Goal: Use online tool/utility: Utilize a website feature to perform a specific function

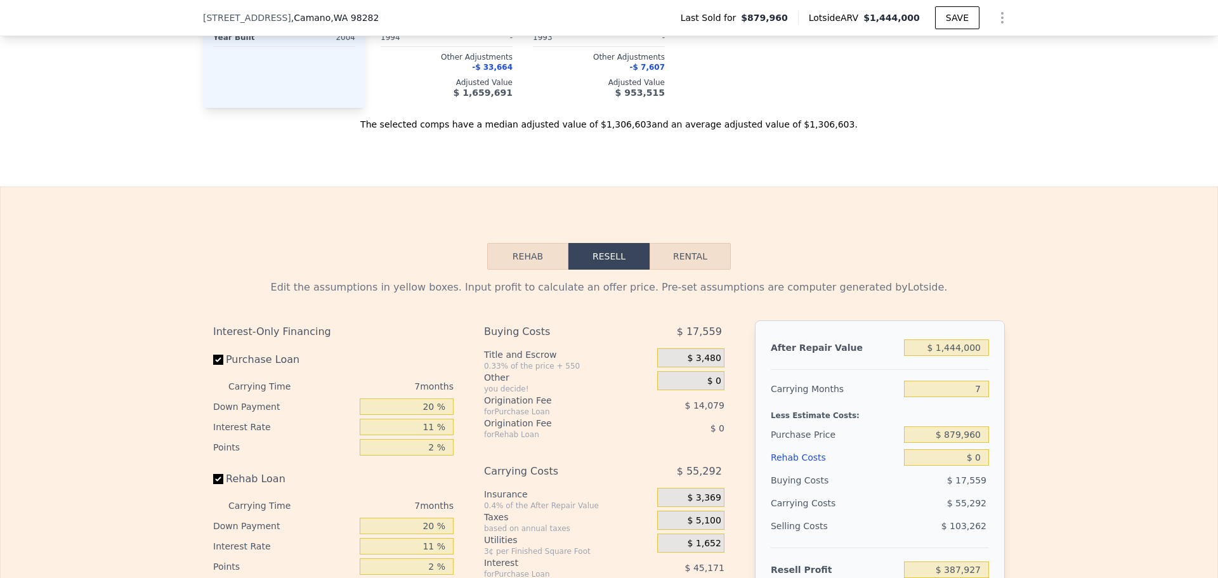
scroll to position [1835, 0]
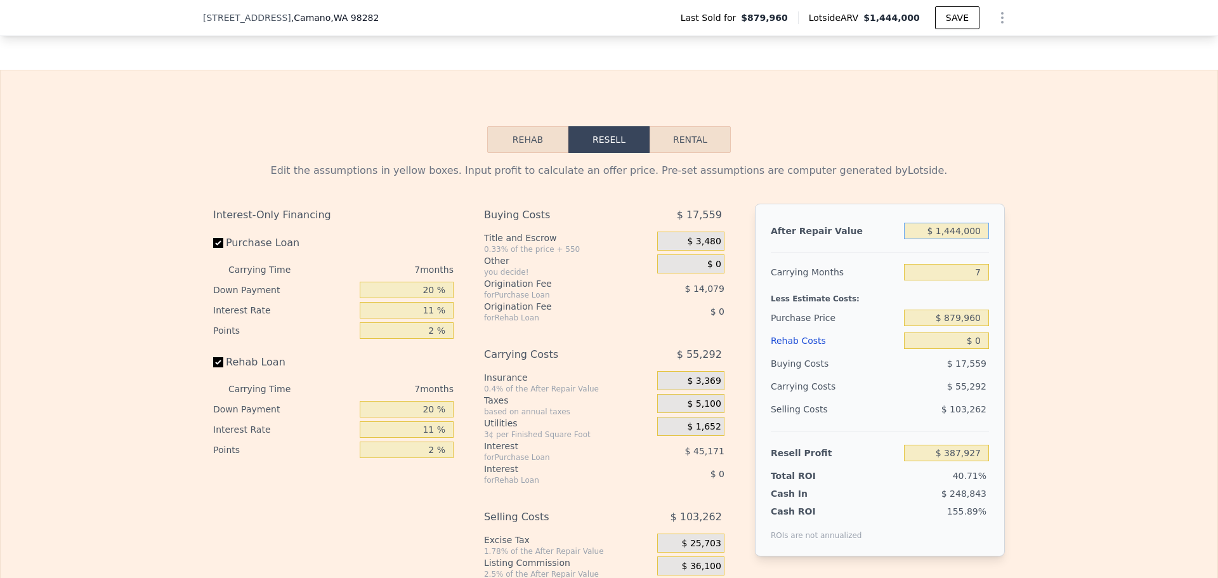
drag, startPoint x: 976, startPoint y: 242, endPoint x: 868, endPoint y: 211, distance: 112.1
click at [868, 211] on div "Edit the assumptions in yellow boxes. Input profit to calculate an offer price.…" at bounding box center [609, 394] width 792 height 462
type input "$ 1"
type input "-$ 949,991"
type input "$ 12"
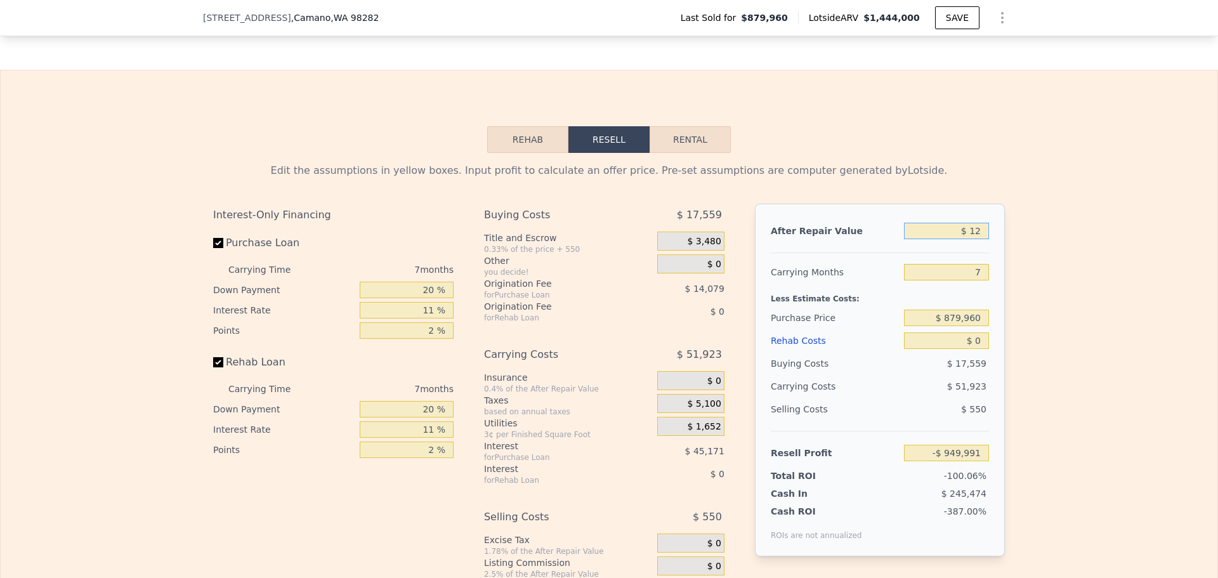
type input "-$ 949,980"
type input "$ 125"
type input "-$ 949,875"
type input "$ 1,250"
type input "-$ 948,833"
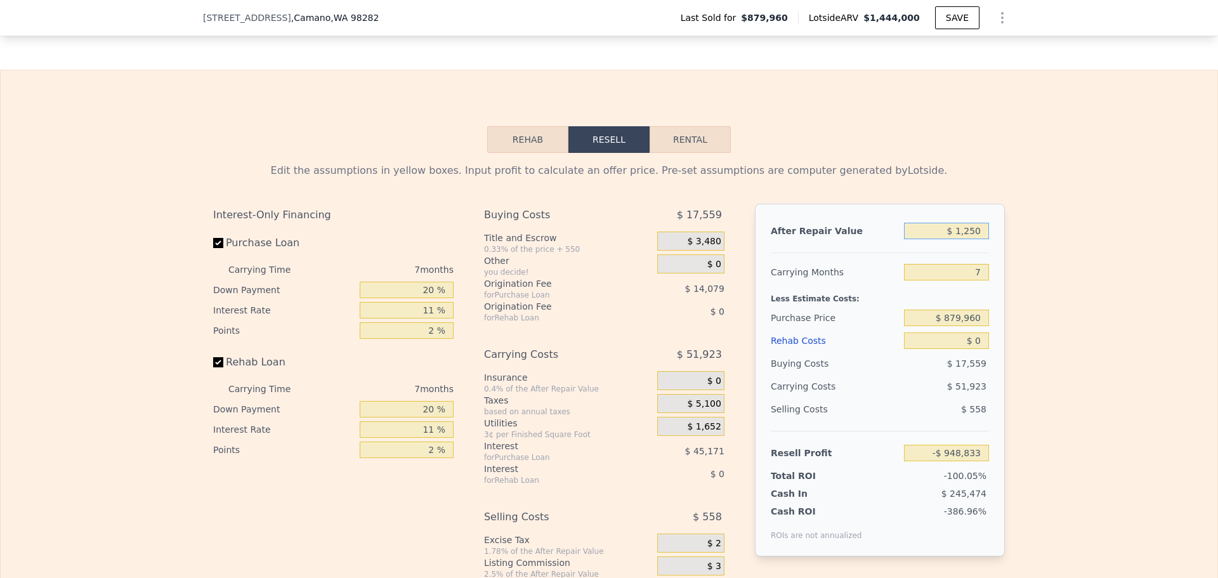
type input "$ 12,500"
type input "-$ 938,412"
type input "$ 125,000"
type input "-$ 834,175"
type input "$ 1,250,000"
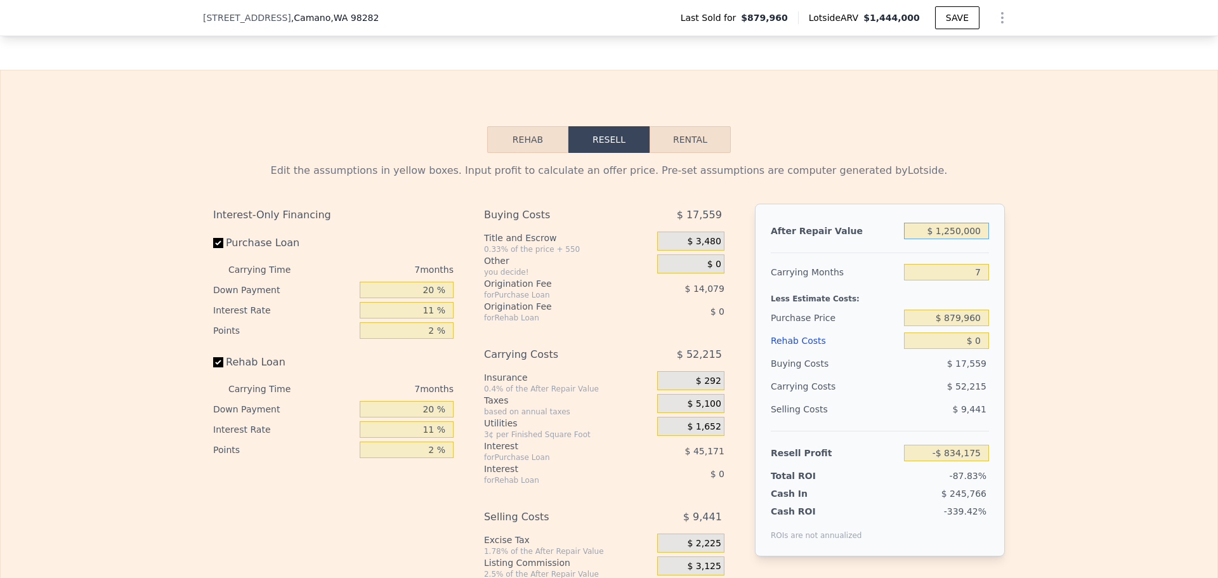
type input "$ 208,178"
type input "$ 12,500,000"
type input "$ 10,631,716"
type input "$ 1,250,000"
type input "$ 208,178"
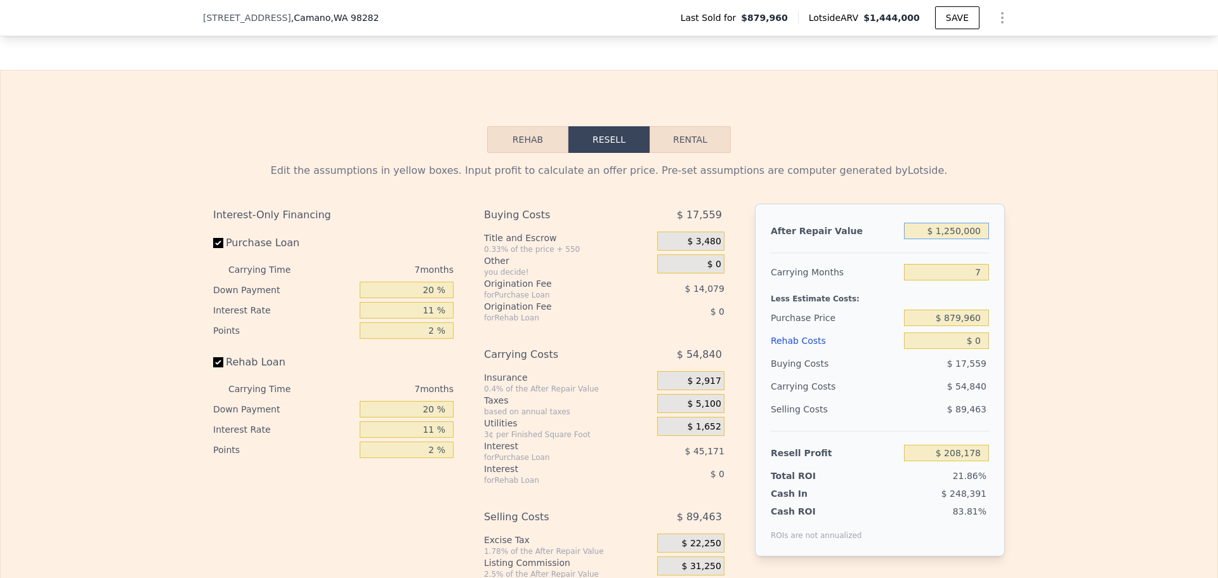
type input "$ 1,250,000"
click at [978, 280] on input "7" at bounding box center [946, 272] width 85 height 16
type input "5"
type input "$ 223,847"
type input "5"
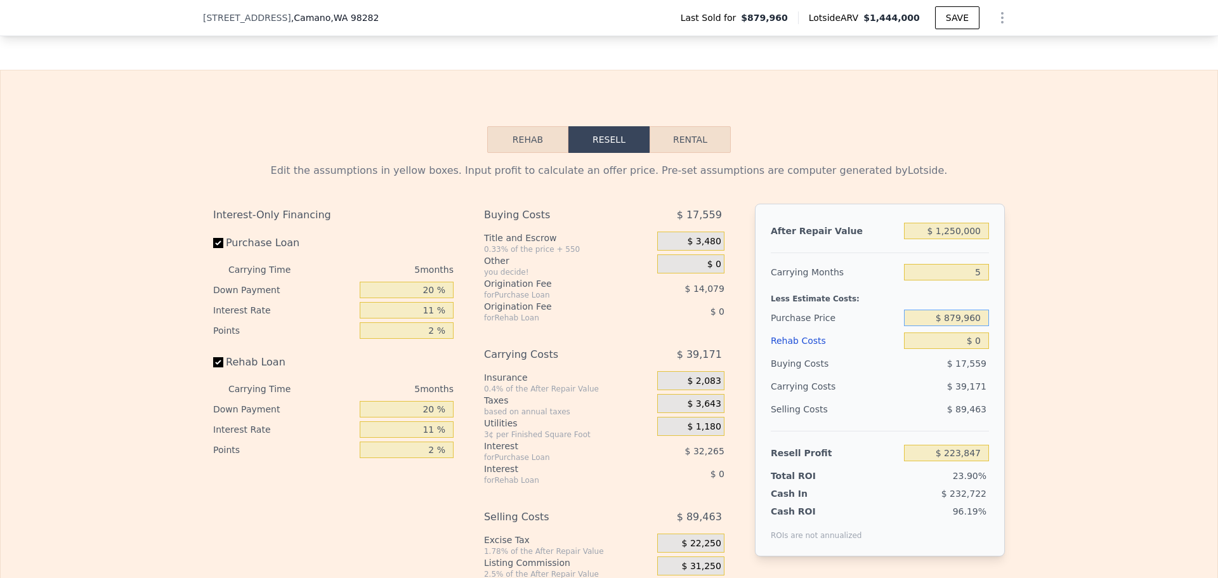
drag, startPoint x: 978, startPoint y: 330, endPoint x: 943, endPoint y: 317, distance: 37.1
click at [918, 318] on div "$ 879,960" at bounding box center [946, 317] width 85 height 23
type input "$ 925,000"
type input "$ 176,286"
click at [213, 254] on label "Purchase Loan" at bounding box center [283, 243] width 141 height 23
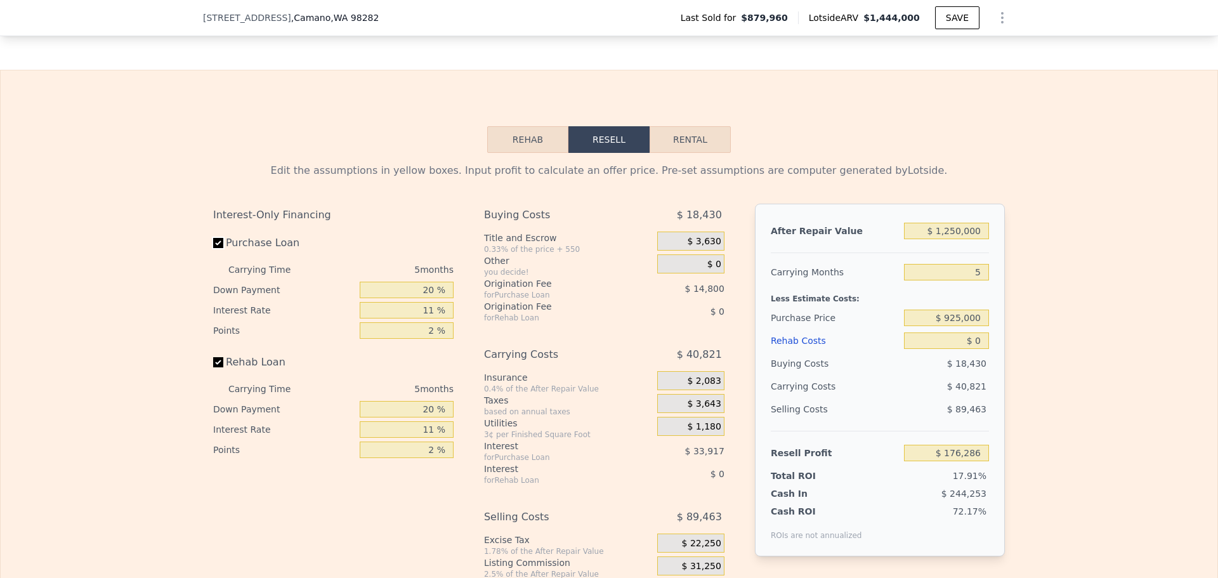
click at [213, 248] on input "Purchase Loan" at bounding box center [218, 243] width 10 height 10
checkbox input "false"
type input "$ 225,001"
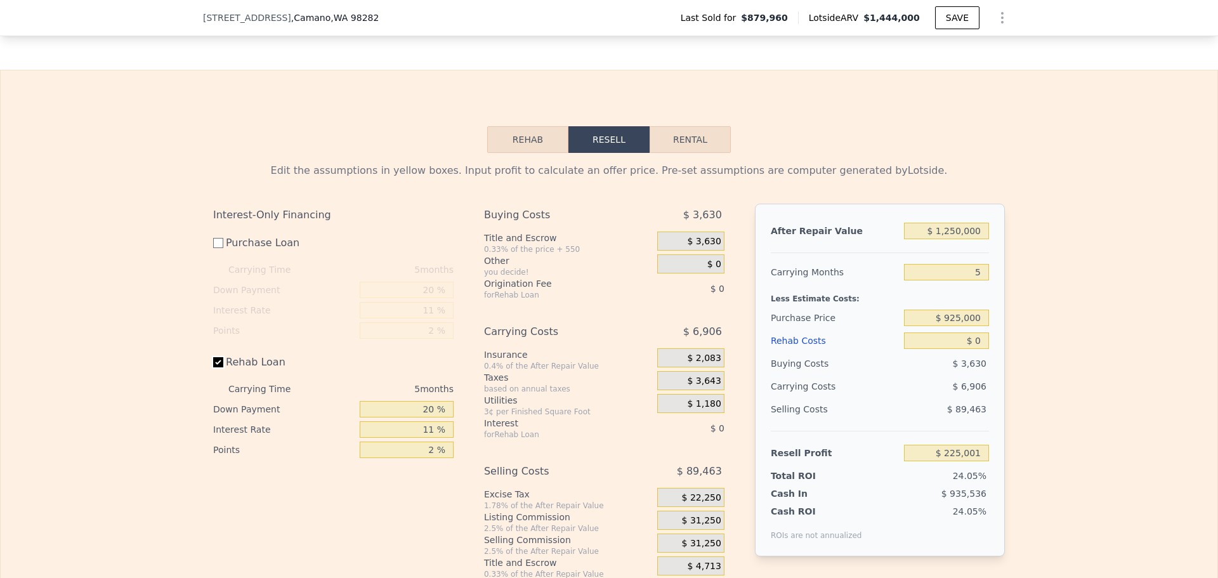
click at [214, 367] on input "Rehab Loan" at bounding box center [218, 362] width 10 height 10
checkbox input "false"
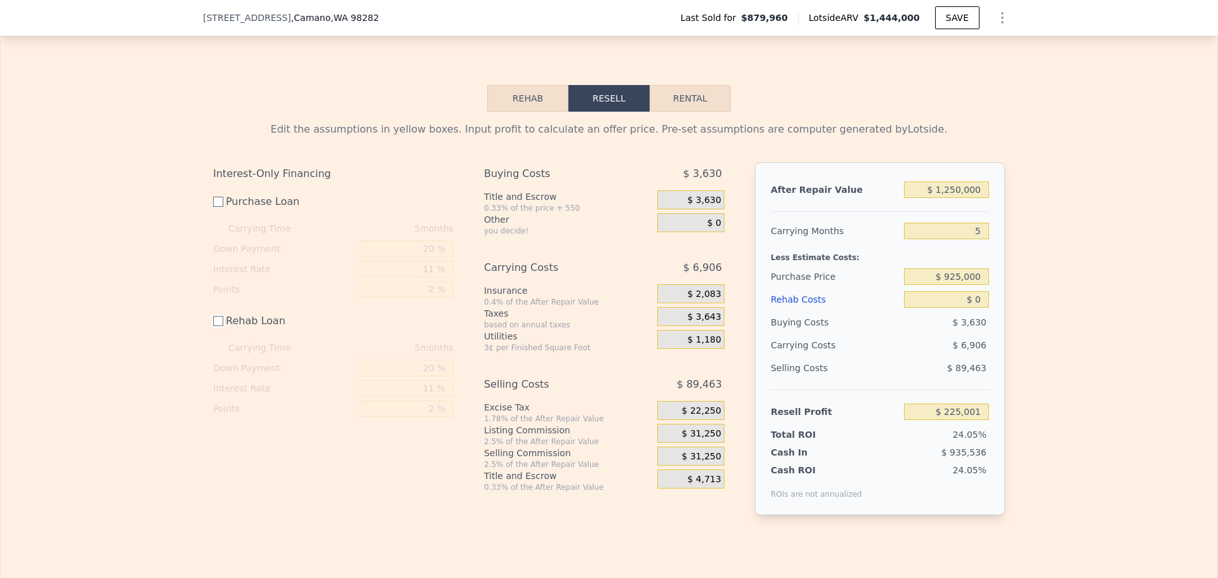
scroll to position [1899, 0]
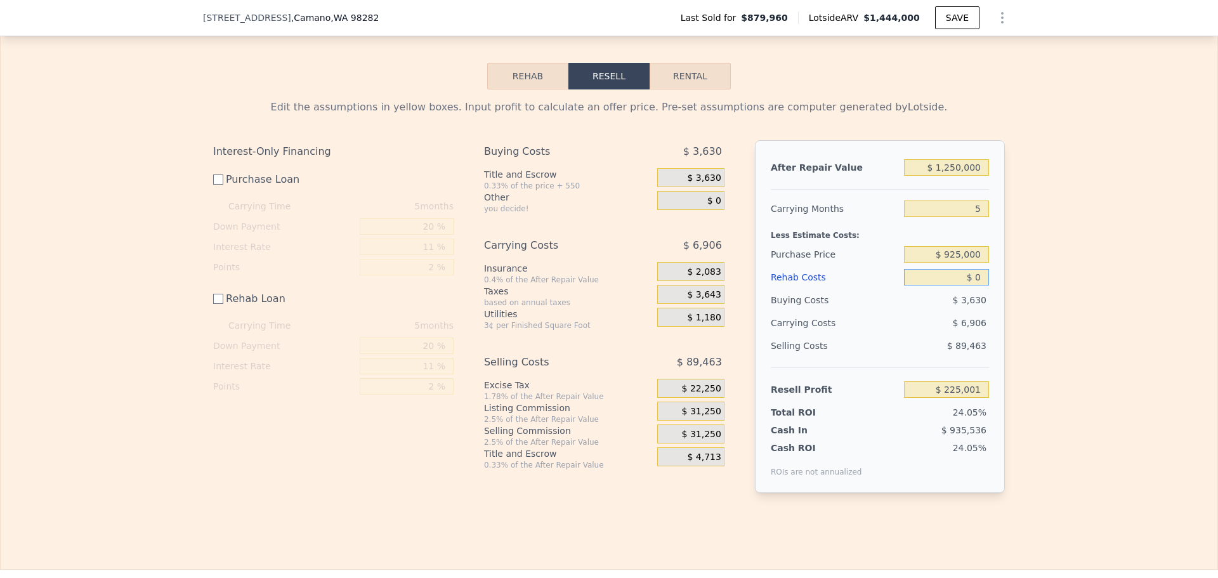
click at [975, 285] on input "$ 0" at bounding box center [946, 277] width 85 height 16
type input "$ 1"
type input "$ 225,000"
type input "$ 10"
type input "$ 224,991"
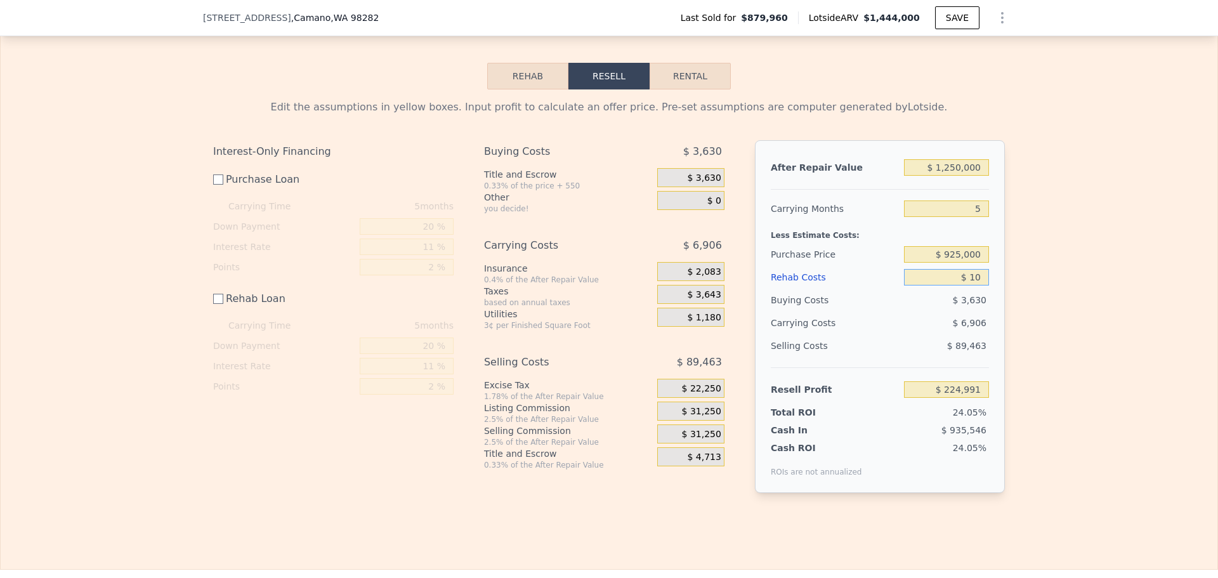
type input "$ 100"
type input "$ 224,901"
type input "$ 1,000"
type input "$ 224,001"
type input "$ 10,000"
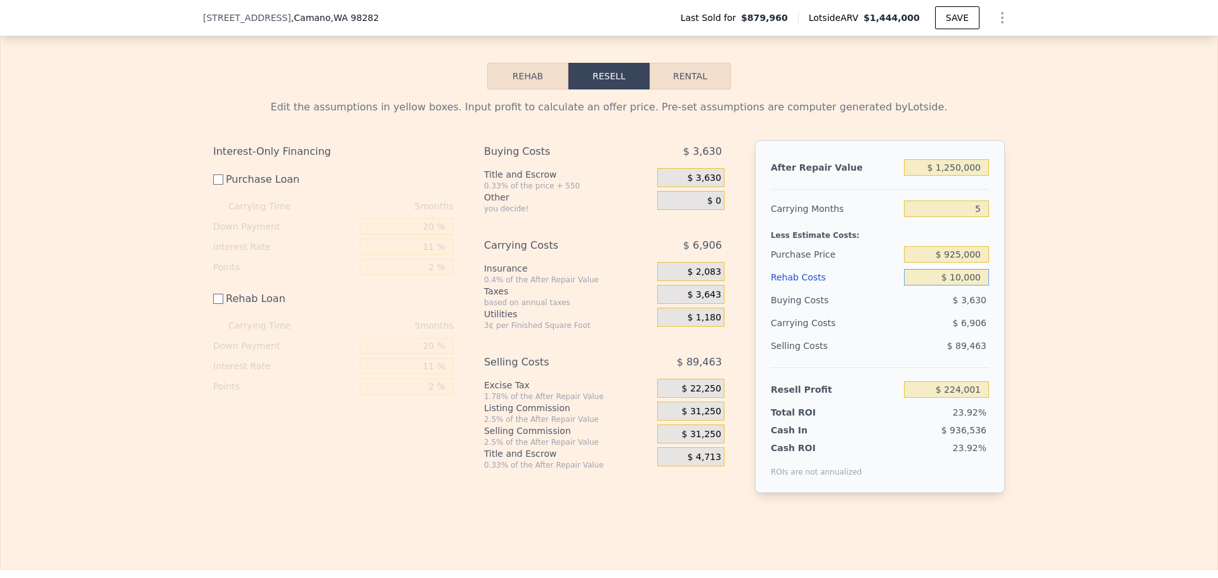
type input "$ 215,001"
type input "$ 100,000"
type input "$ 125,001"
type input "$ 100,000"
click at [884, 325] on div "$ 6,906" at bounding box center [922, 322] width 134 height 23
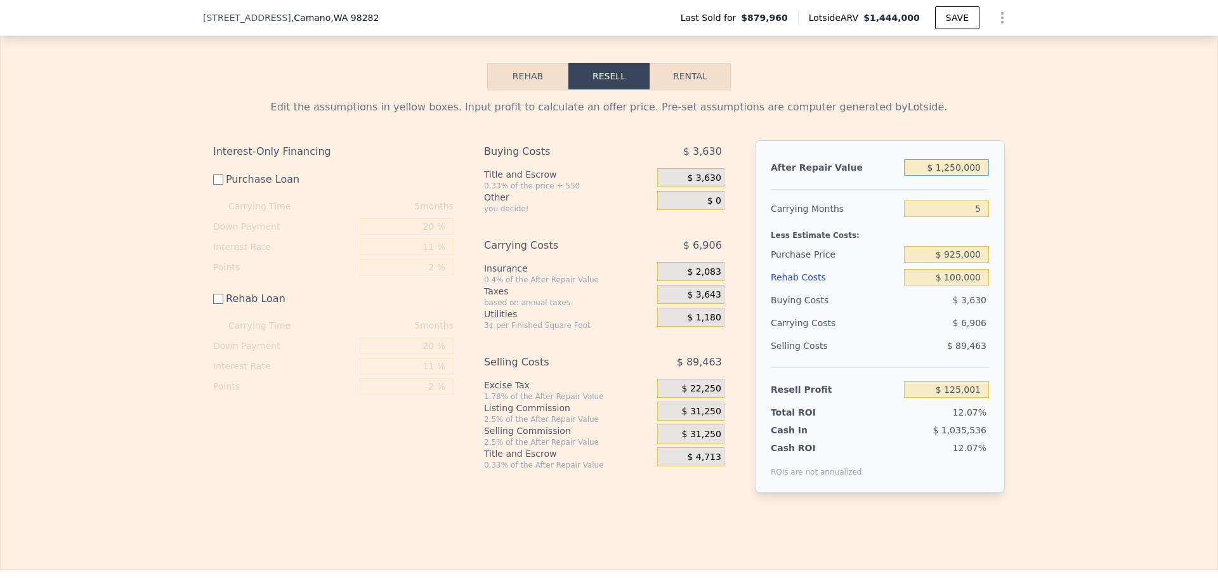
click at [975, 176] on input "$ 1,250,000" at bounding box center [946, 167] width 85 height 16
drag, startPoint x: 976, startPoint y: 174, endPoint x: 983, endPoint y: 148, distance: 26.3
click at [864, 143] on div "Edit the assumptions in yellow boxes. Input profit to calculate an offer price.…" at bounding box center [609, 307] width 792 height 414
type input "$ 1"
type input "-$ 1,034,002"
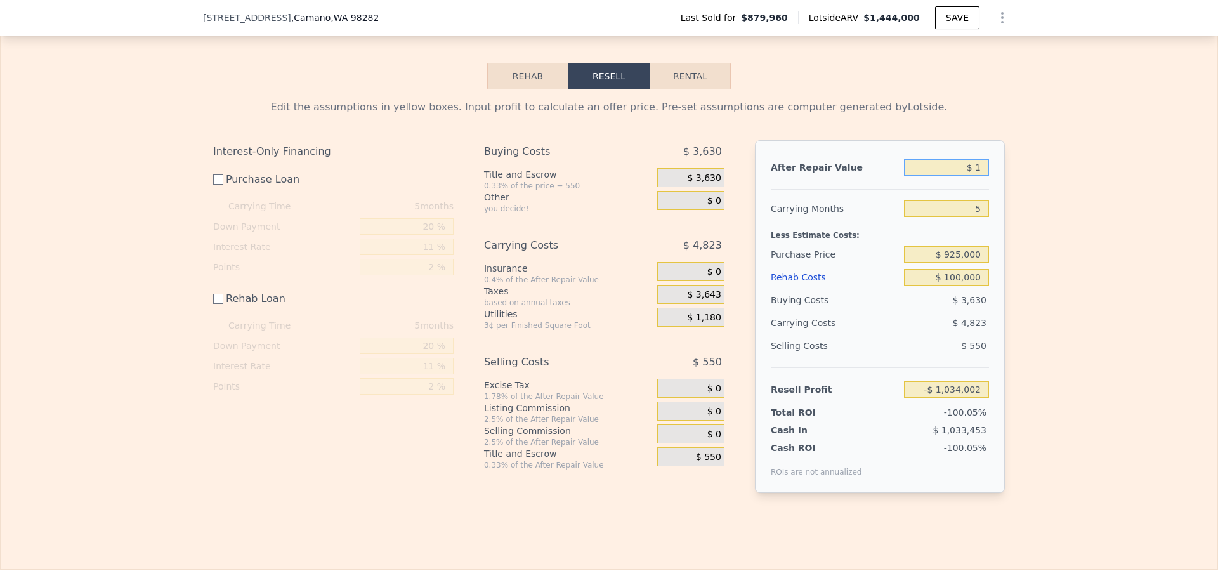
type input "$ 12"
type input "-$ 1,033,991"
type input "$ 120"
type input "-$ 1,033,891"
type input "$ 1,200"
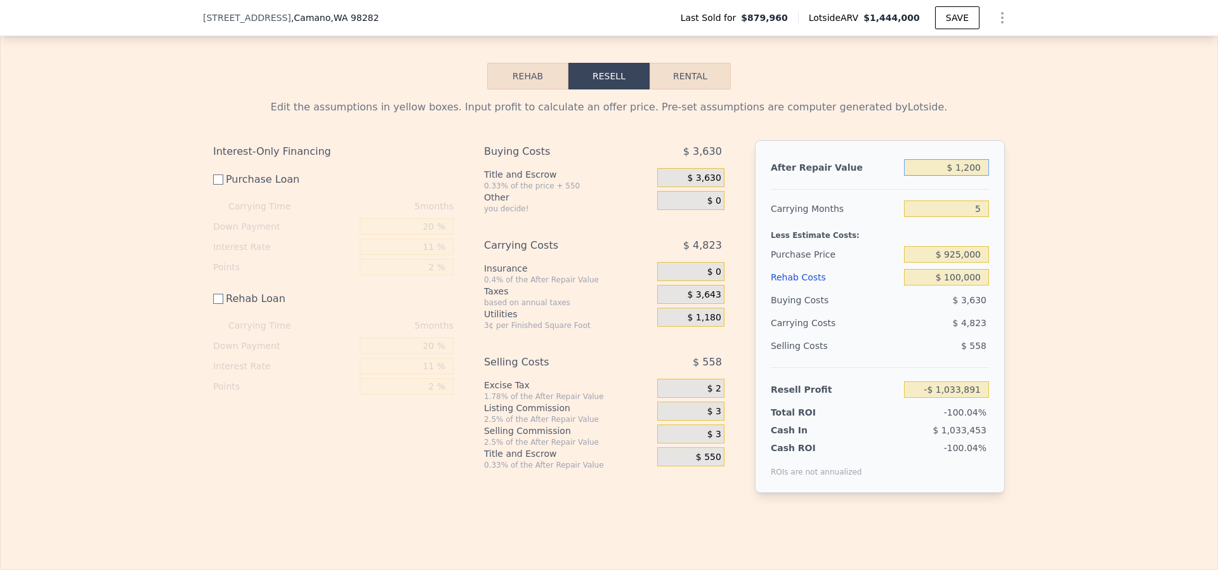
type input "-$ 1,032,890"
type input "$ 12,000"
type input "-$ 1,022,877"
type input "$ 120,000"
type input "-$ 922,739"
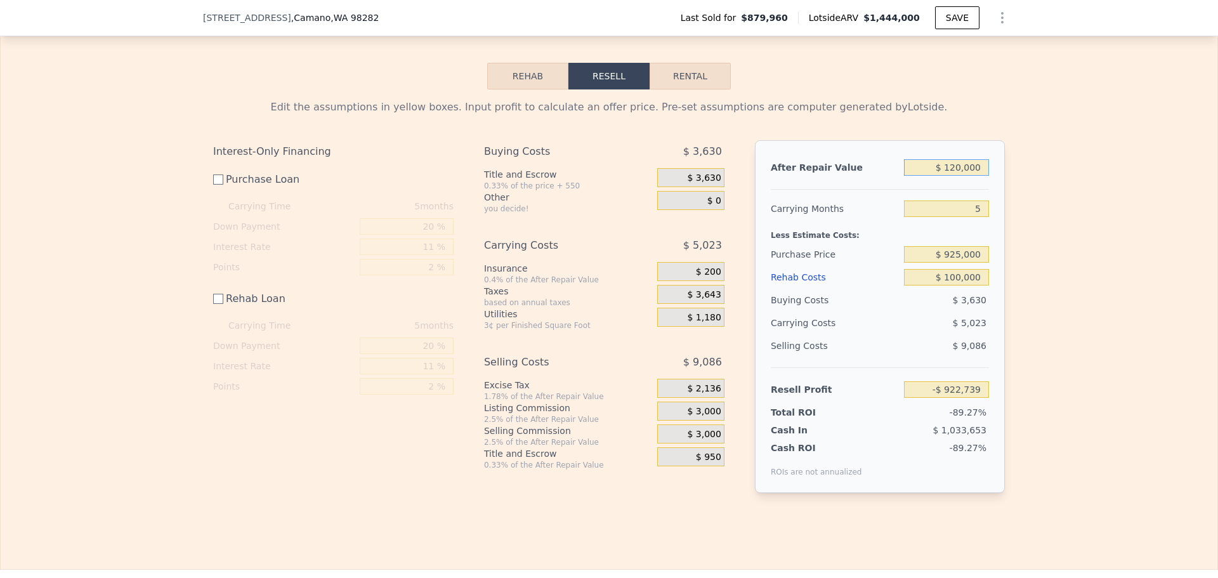
type input "$ 1,200,000"
type input "$ 78,641"
click at [967, 243] on div "Less Estimate Costs:" at bounding box center [880, 231] width 218 height 23
drag, startPoint x: 979, startPoint y: 174, endPoint x: 895, endPoint y: 165, distance: 84.9
click at [895, 165] on div "After Repair Value $ 1,200,000" at bounding box center [880, 167] width 218 height 23
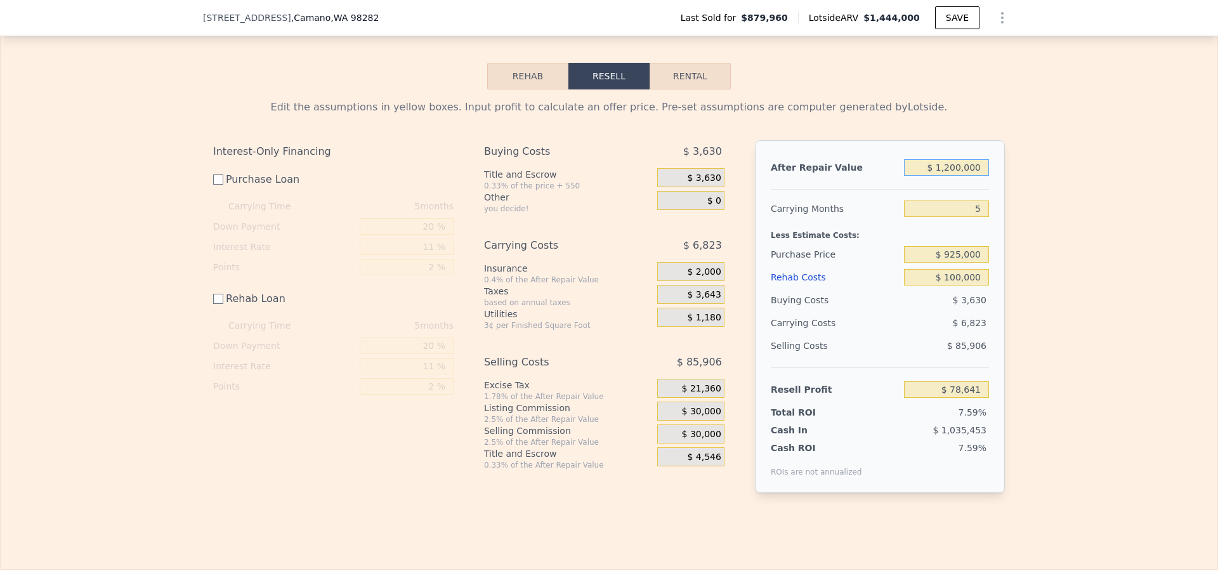
type input "$ 1"
type input "-$ 1,034,002"
type input "$ 12"
type input "-$ 1,033,991"
type input "$ 125"
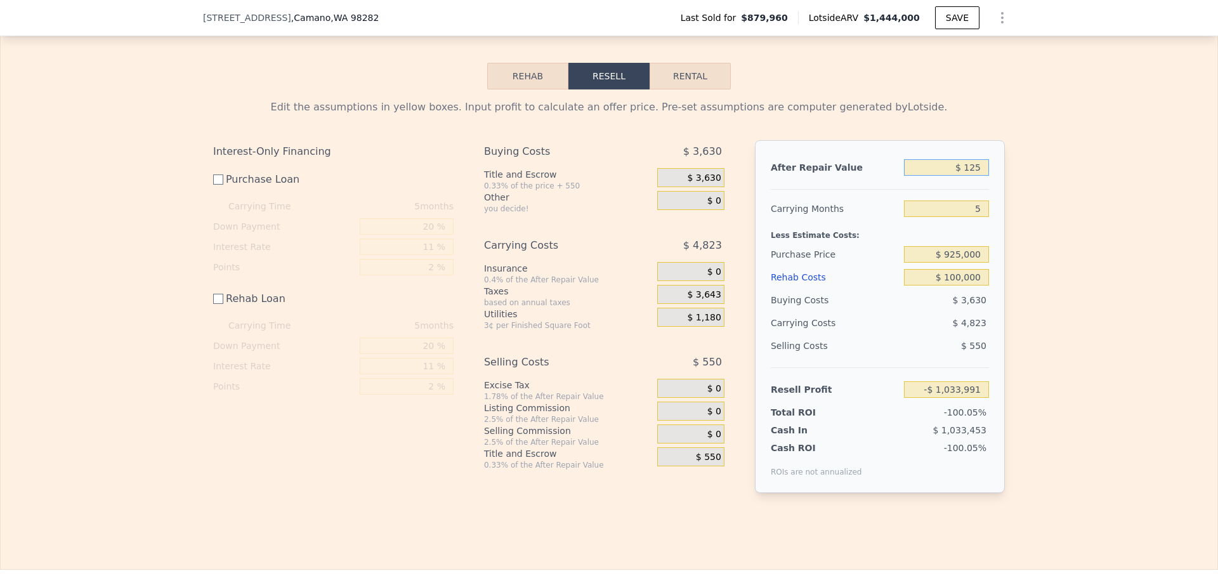
type input "-$ 1,033,886"
type input "$ 1,250"
type input "-$ 1,032,843"
type input "$ 12,500"
type input "-$ 1,022,415"
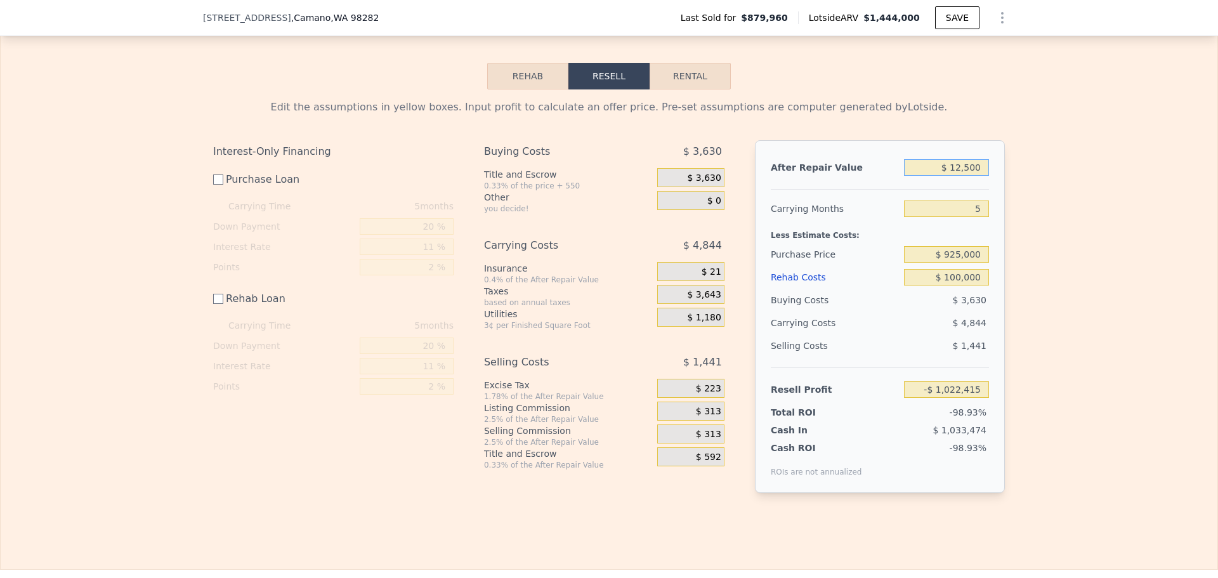
type input "$ 125,000"
type input "-$ 918,102"
type input "$ 1,250,000"
type input "$ 125,001"
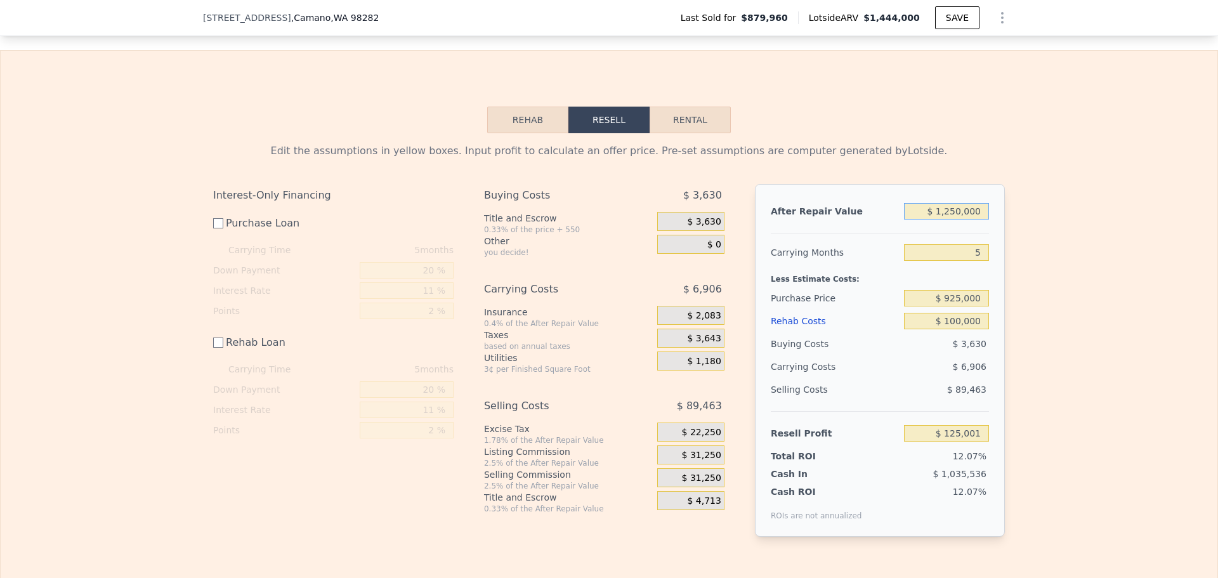
scroll to position [1835, 0]
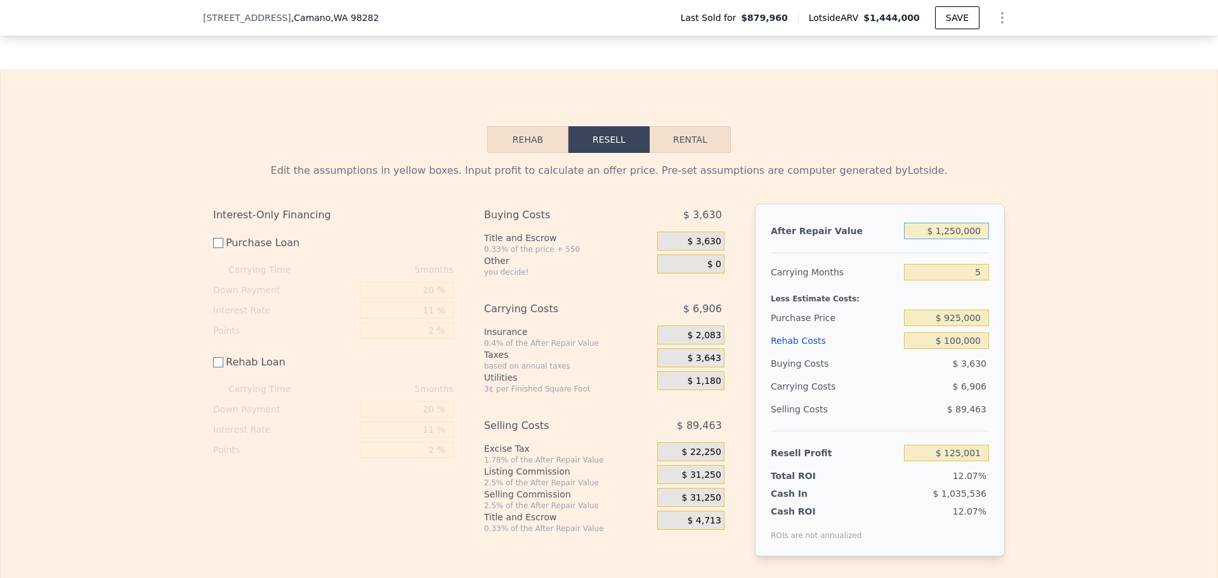
type input "$ 1,250,000"
click at [899, 284] on div "Carrying Months 5" at bounding box center [880, 272] width 218 height 23
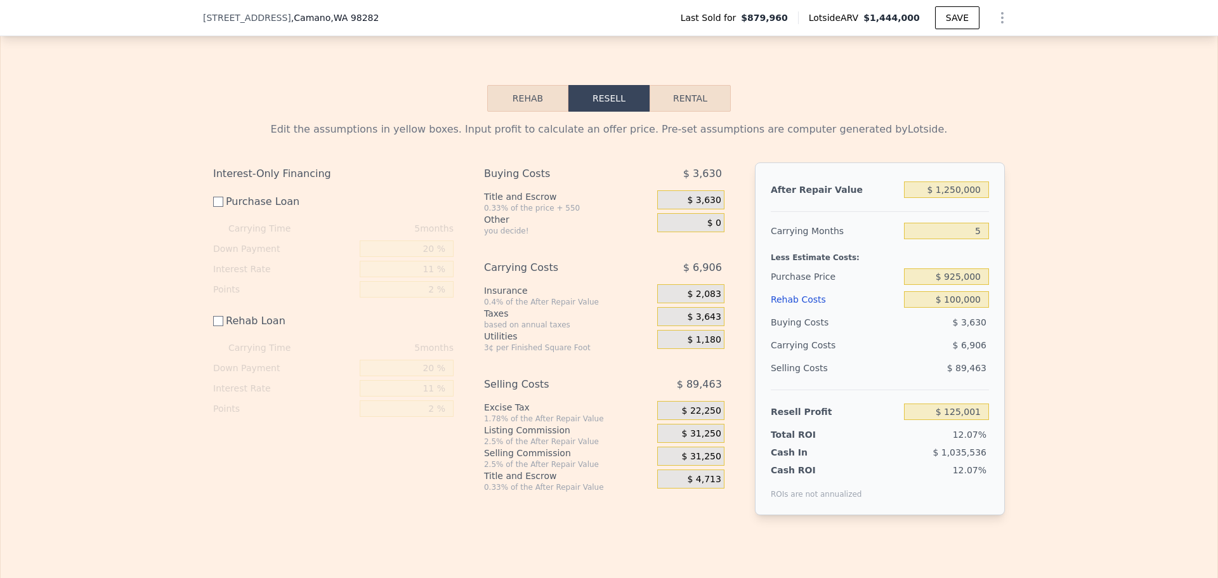
scroll to position [1899, 0]
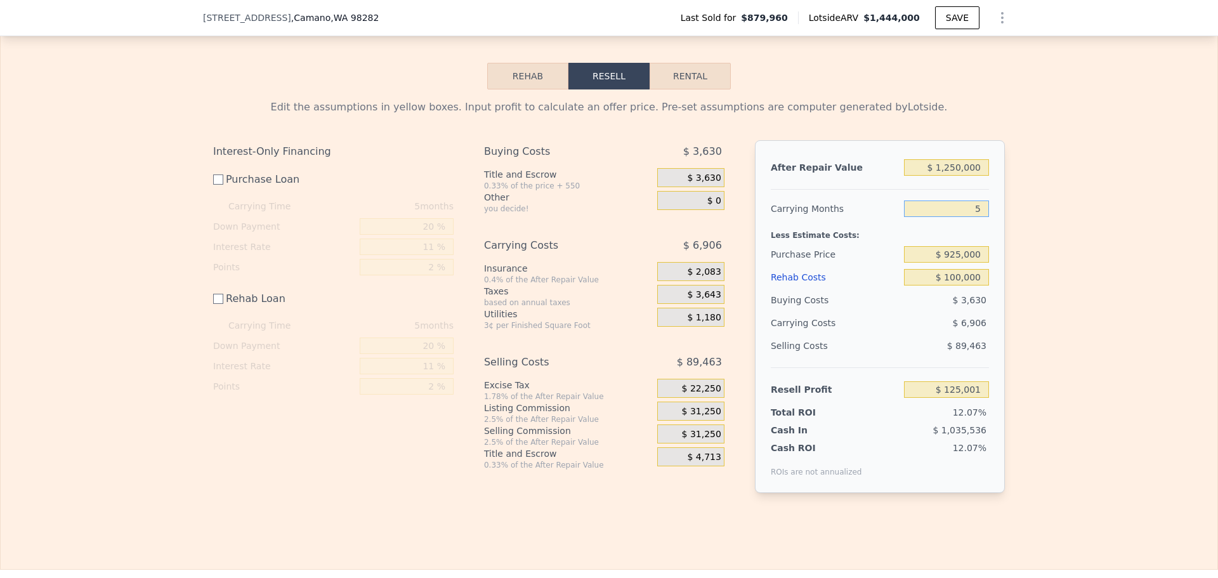
click at [977, 216] on input "5" at bounding box center [946, 208] width 85 height 16
drag, startPoint x: 979, startPoint y: 174, endPoint x: 909, endPoint y: 158, distance: 71.7
click at [909, 158] on div "After Repair Value $ 1,250,000 Carrying Months 5 Less Estimate Costs: Purchase …" at bounding box center [880, 316] width 250 height 353
drag, startPoint x: 978, startPoint y: 287, endPoint x: 945, endPoint y: 283, distance: 32.6
click at [946, 283] on input "$ 100,000" at bounding box center [946, 277] width 85 height 16
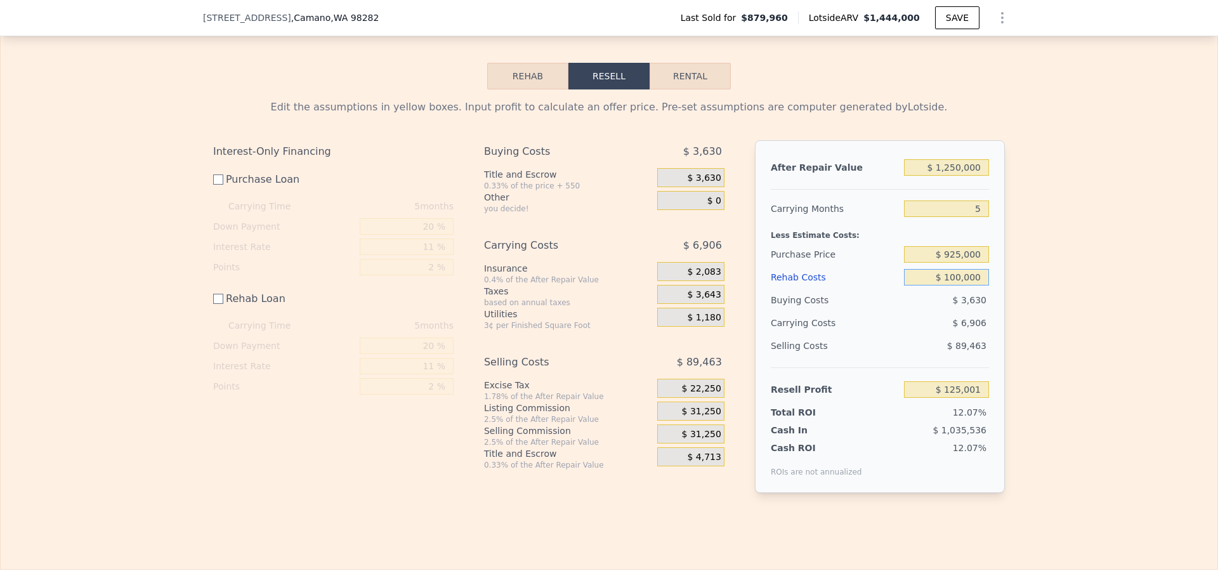
click at [930, 285] on input "$ 100,000" at bounding box center [946, 277] width 85 height 16
drag, startPoint x: 930, startPoint y: 286, endPoint x: 975, endPoint y: 286, distance: 45.0
click at [975, 285] on input "$ 100,000" at bounding box center [946, 277] width 85 height 16
click at [977, 285] on input "$ 100,000" at bounding box center [946, 277] width 85 height 16
drag, startPoint x: 933, startPoint y: 284, endPoint x: 997, endPoint y: 290, distance: 65.0
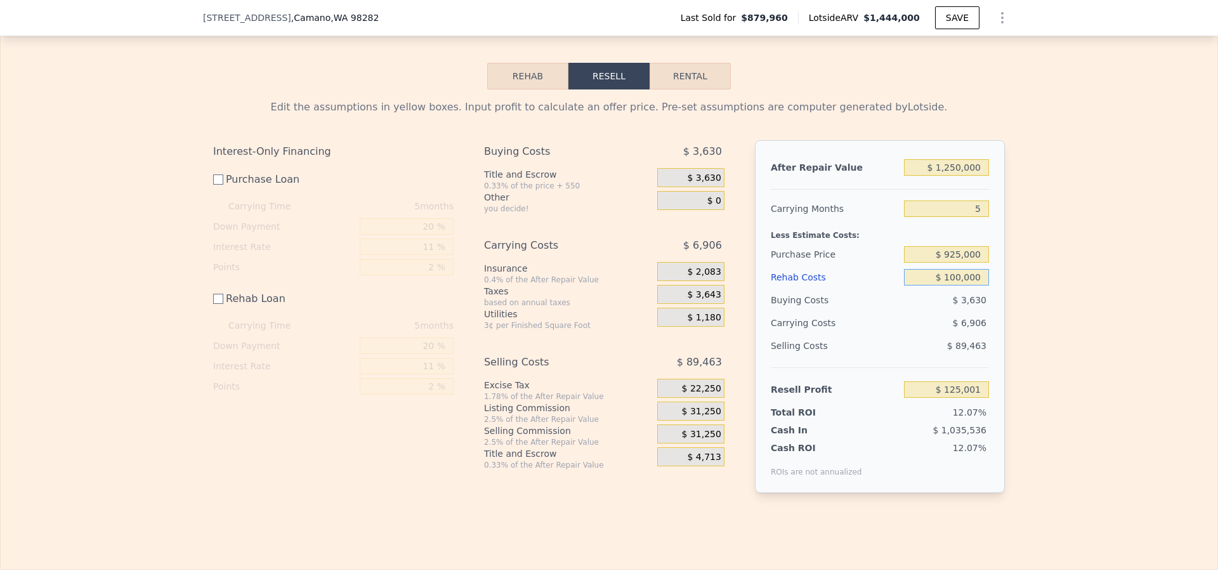
click at [997, 290] on div "After Repair Value $ 1,250,000 Carrying Months 5 Less Estimate Costs: Purchase …" at bounding box center [880, 316] width 250 height 353
checkbox input "true"
type input "$ 1,444,000"
type input "7"
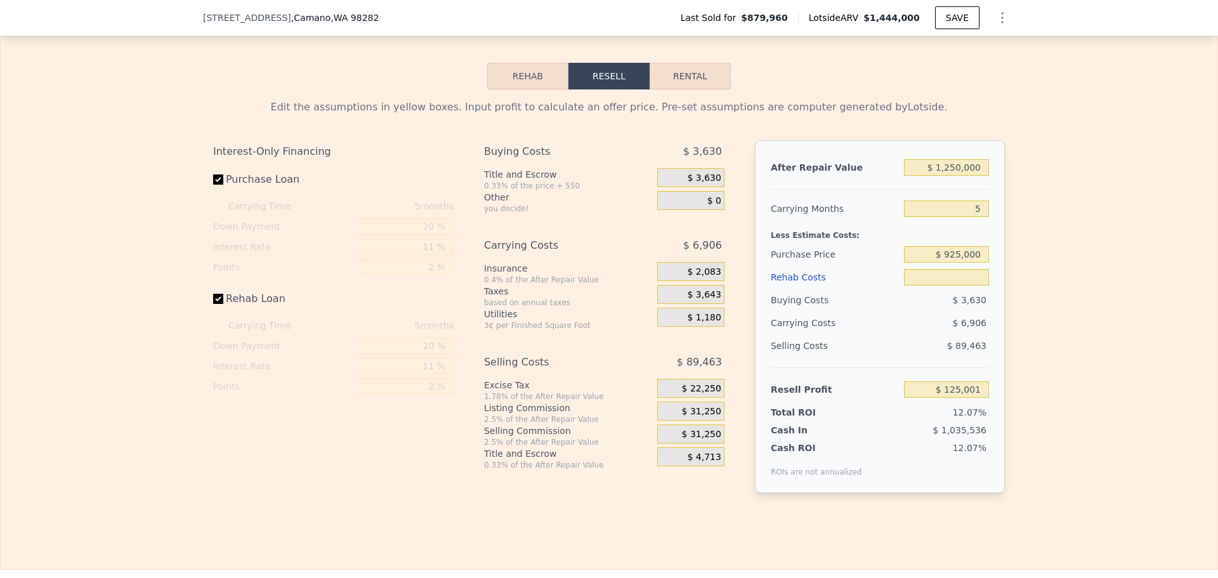
type input "$ 0"
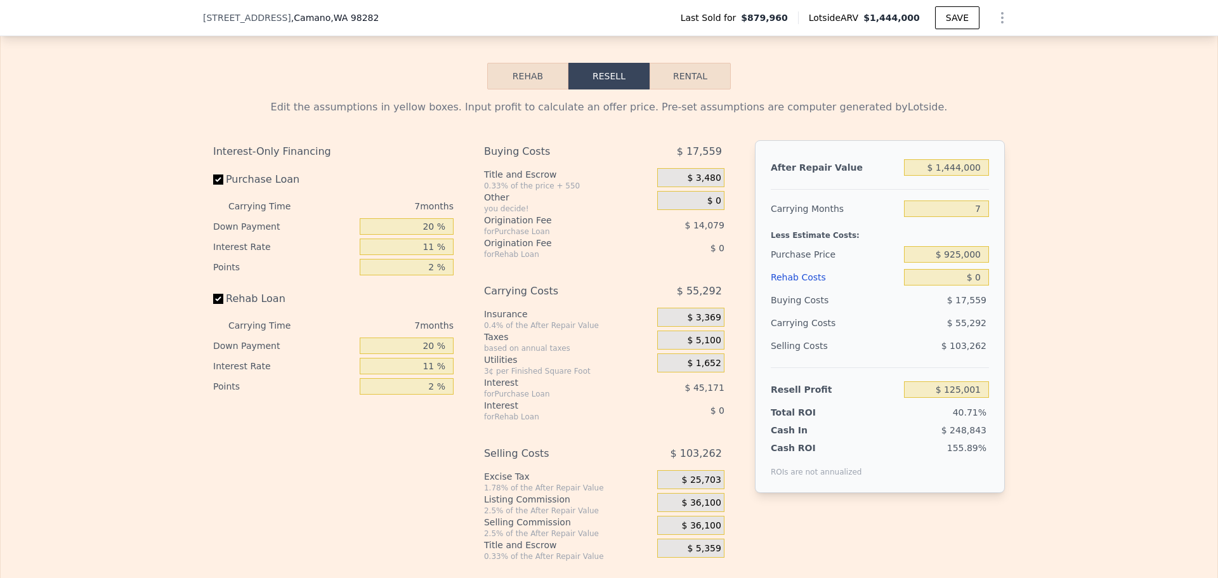
type input "$ 387,927"
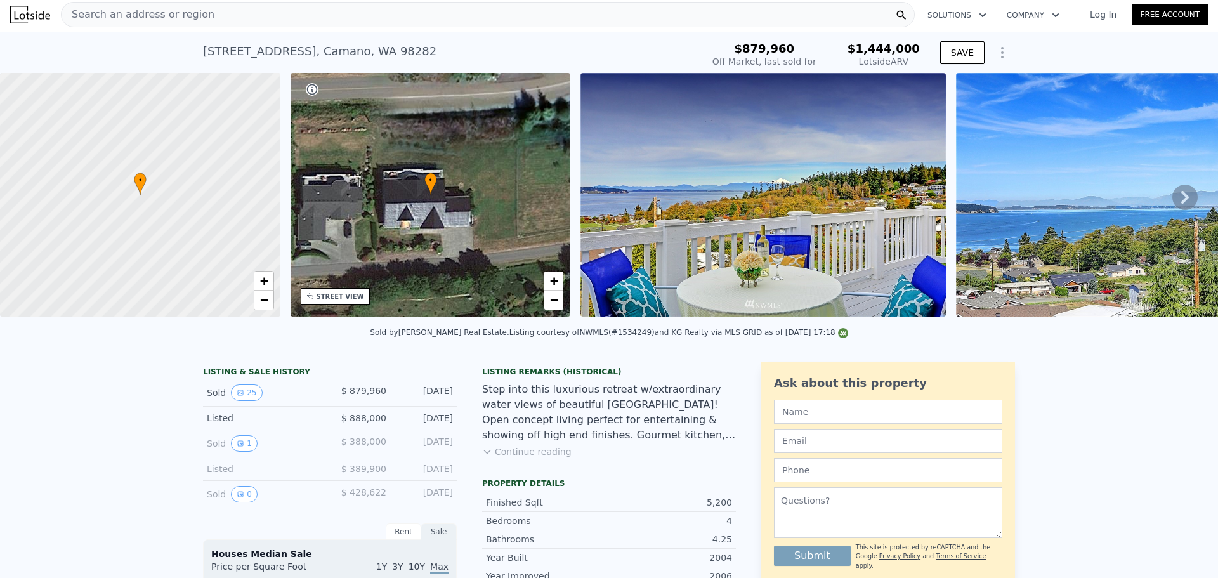
scroll to position [0, 0]
